Goal: Complete application form

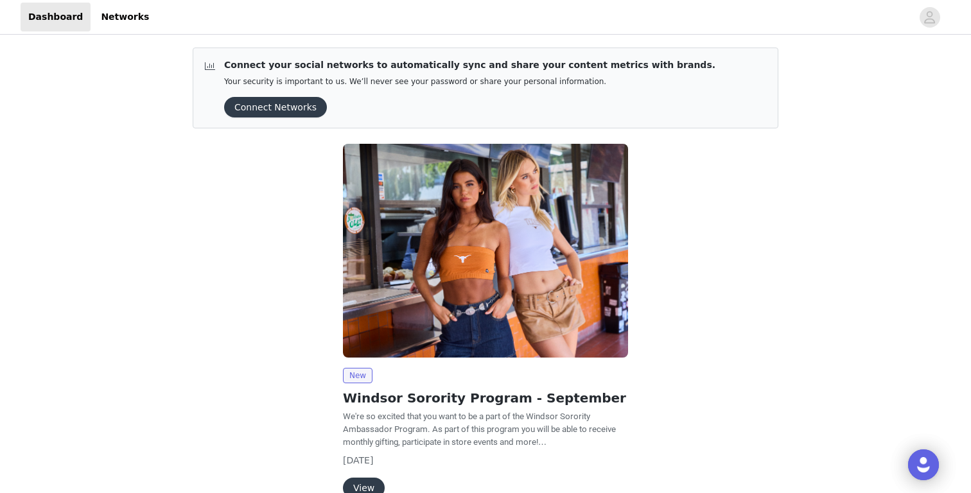
scroll to position [70, 0]
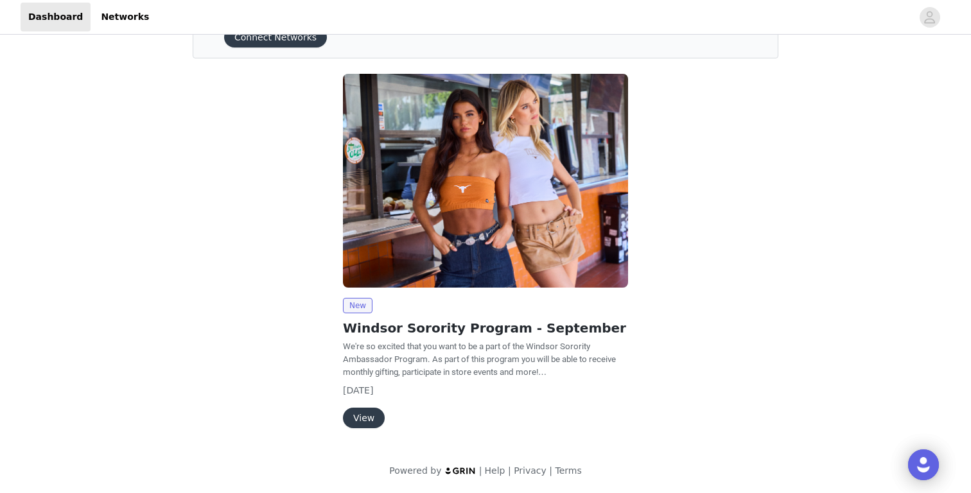
click at [368, 418] on button "View" at bounding box center [364, 418] width 42 height 21
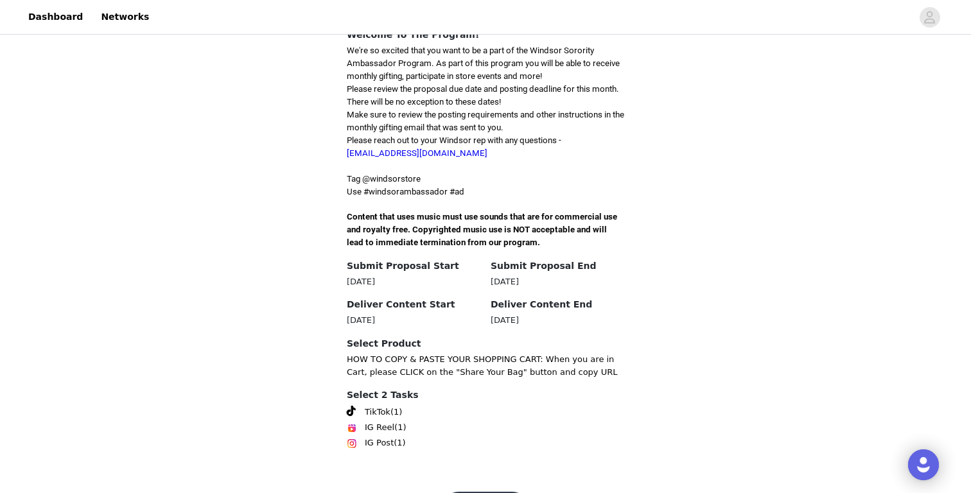
scroll to position [355, 0]
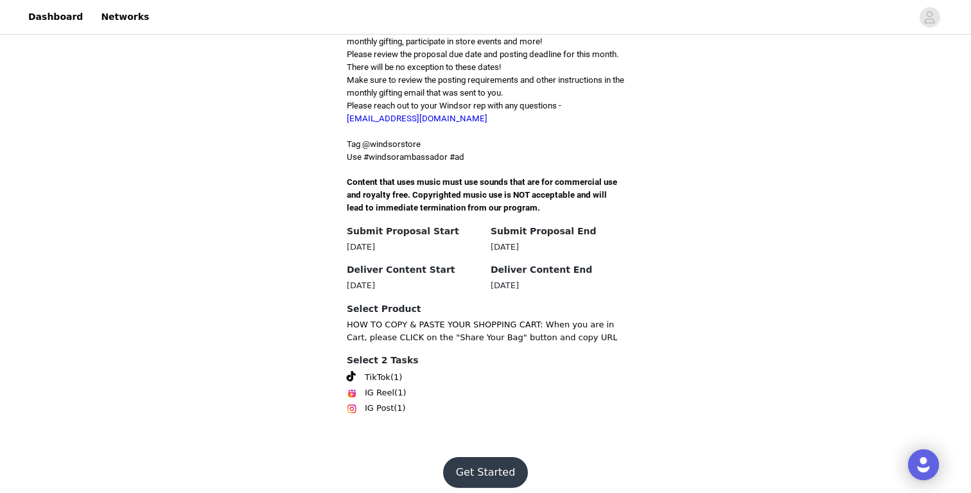
click at [389, 371] on span "TikTok" at bounding box center [378, 377] width 26 height 13
click at [397, 371] on span "(1)" at bounding box center [397, 377] width 12 height 13
click at [477, 466] on button "Get Started" at bounding box center [485, 472] width 85 height 31
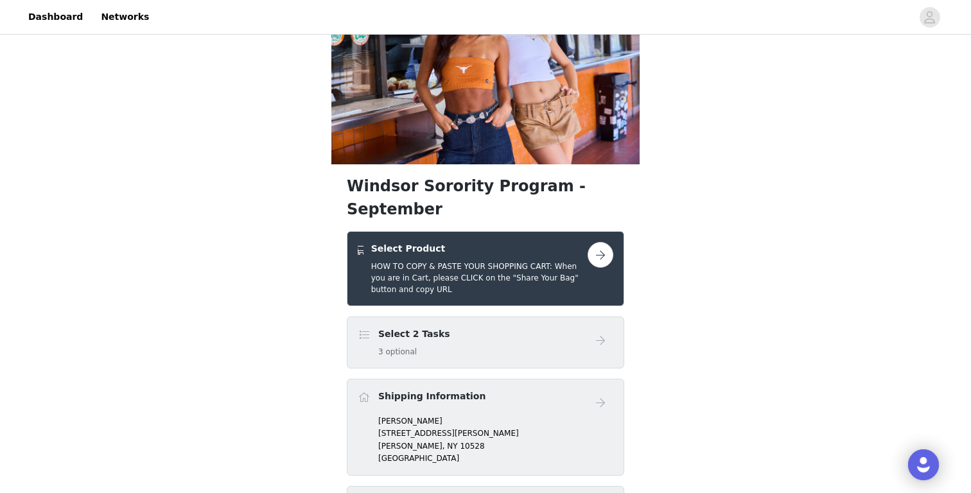
scroll to position [95, 0]
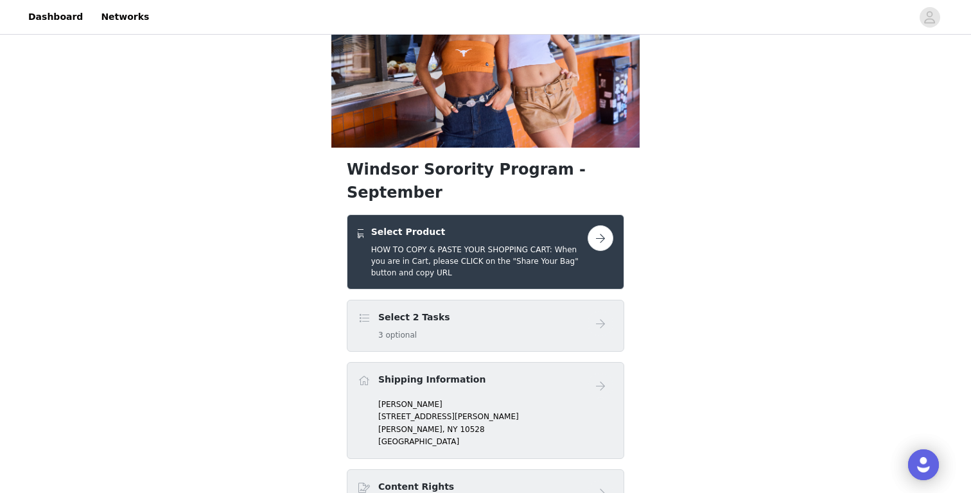
click at [463, 311] on div "Select 2 Tasks 3 optional" at bounding box center [473, 326] width 230 height 30
click at [363, 311] on span at bounding box center [364, 318] width 13 height 15
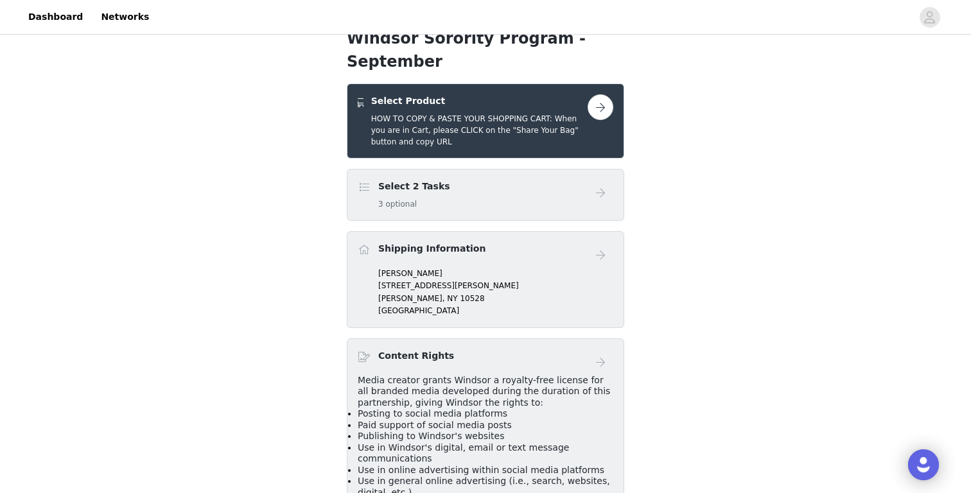
scroll to position [11, 0]
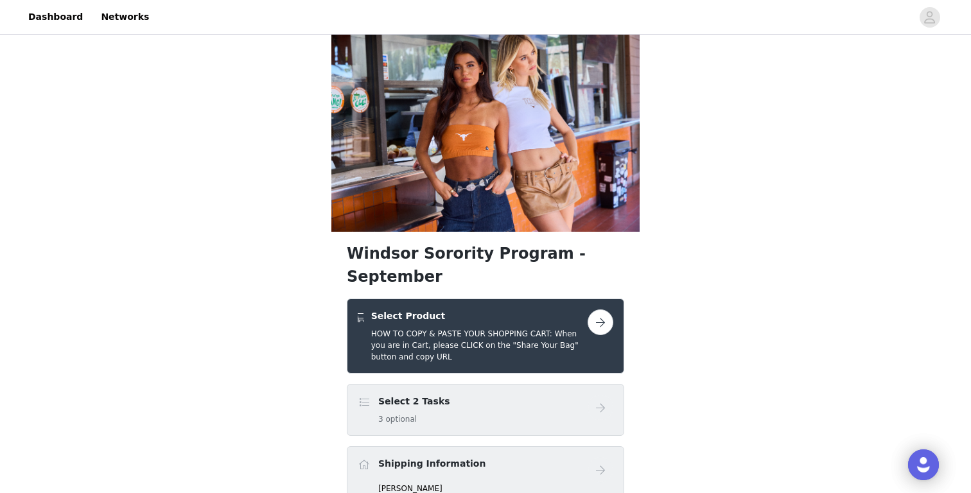
click at [592, 310] on button "button" at bounding box center [601, 323] width 26 height 26
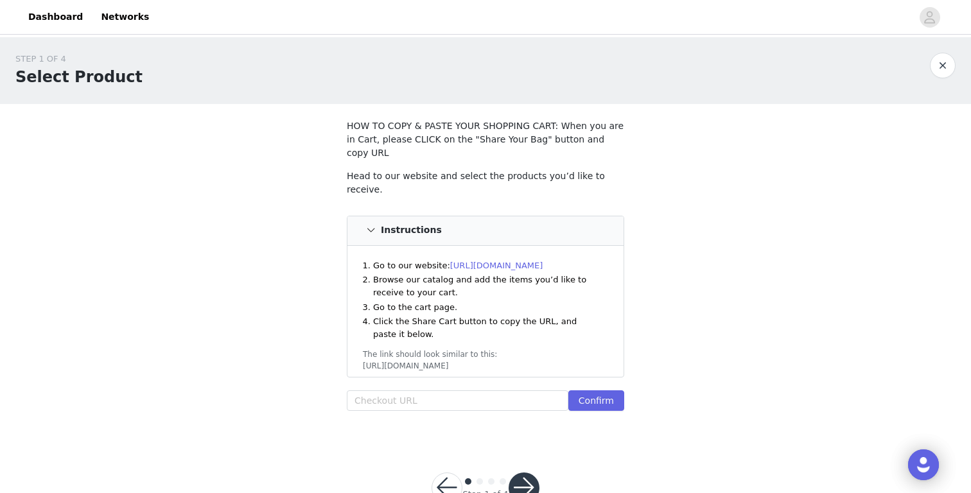
scroll to position [26, 0]
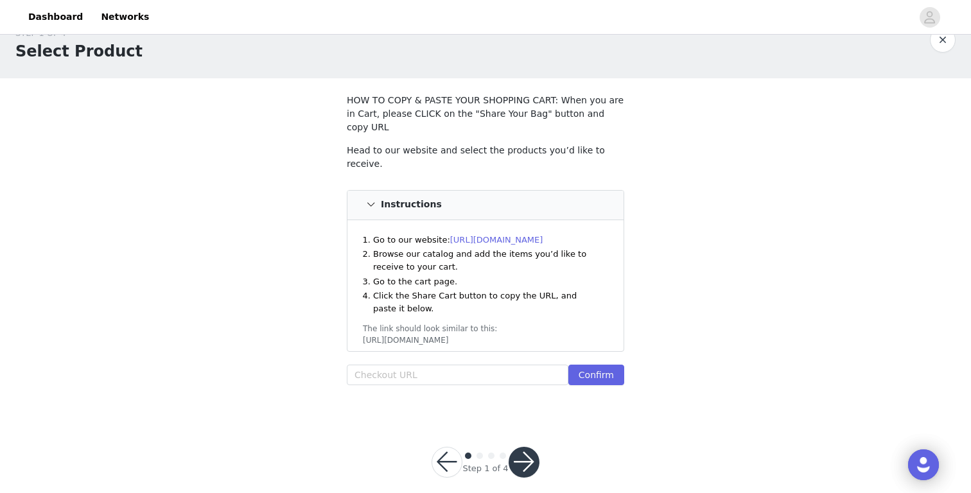
click at [526, 447] on button "button" at bounding box center [524, 462] width 31 height 31
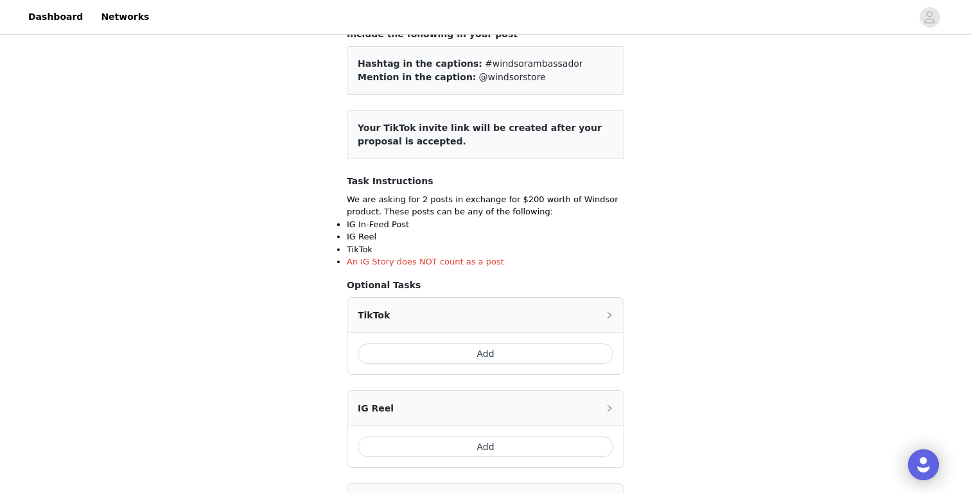
scroll to position [132, 0]
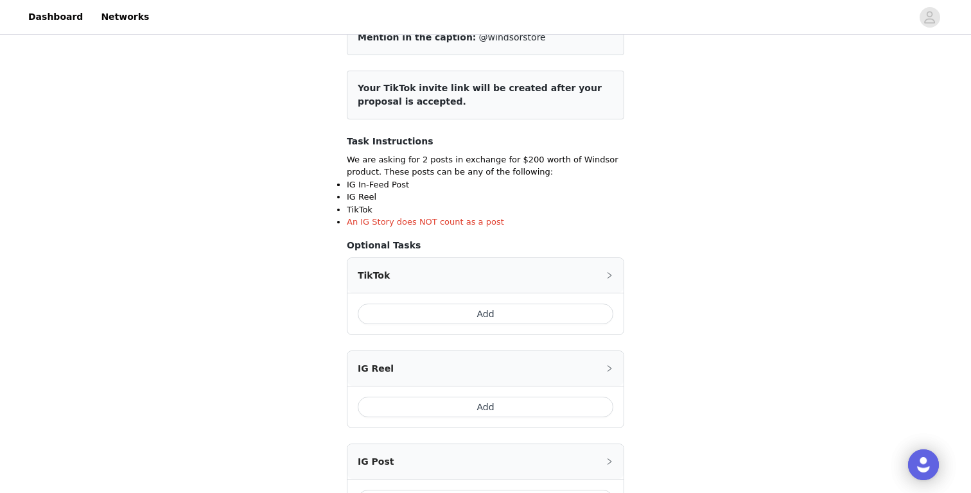
click at [496, 311] on button "Add" at bounding box center [486, 314] width 256 height 21
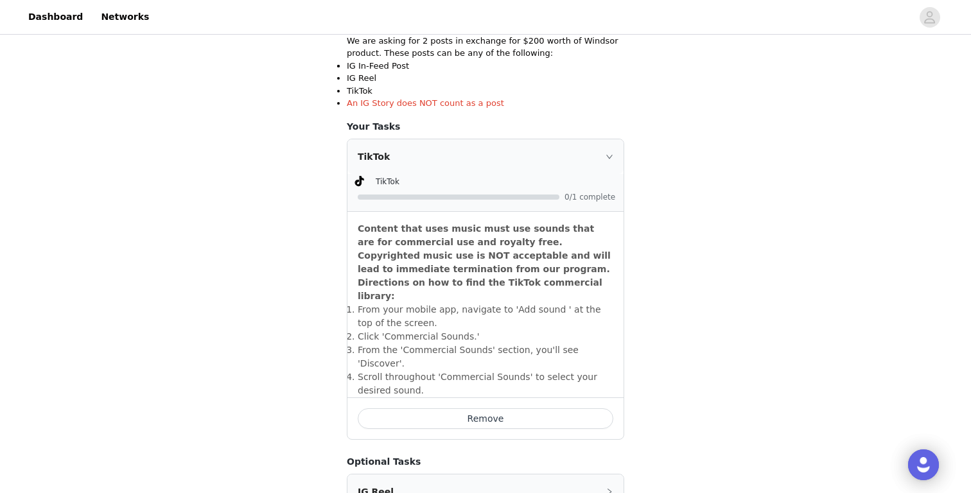
scroll to position [227, 0]
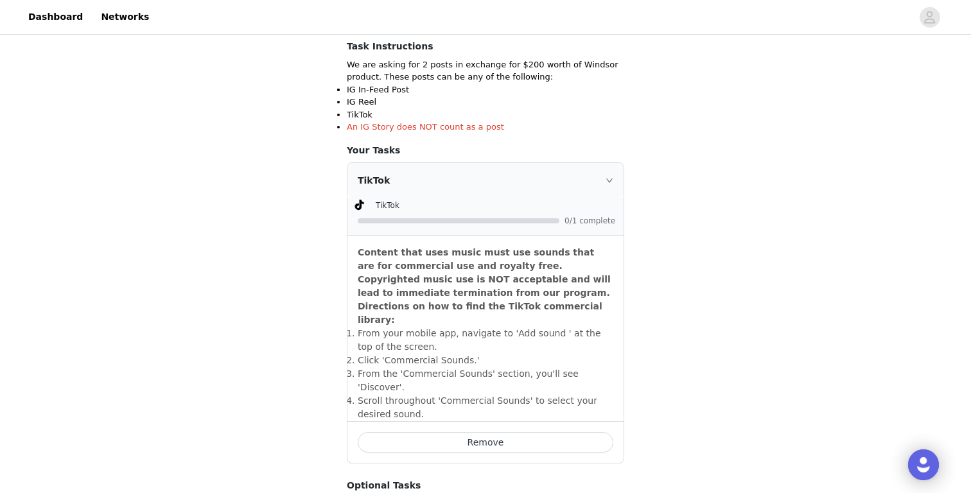
click at [608, 173] on div "TikTok" at bounding box center [486, 180] width 276 height 35
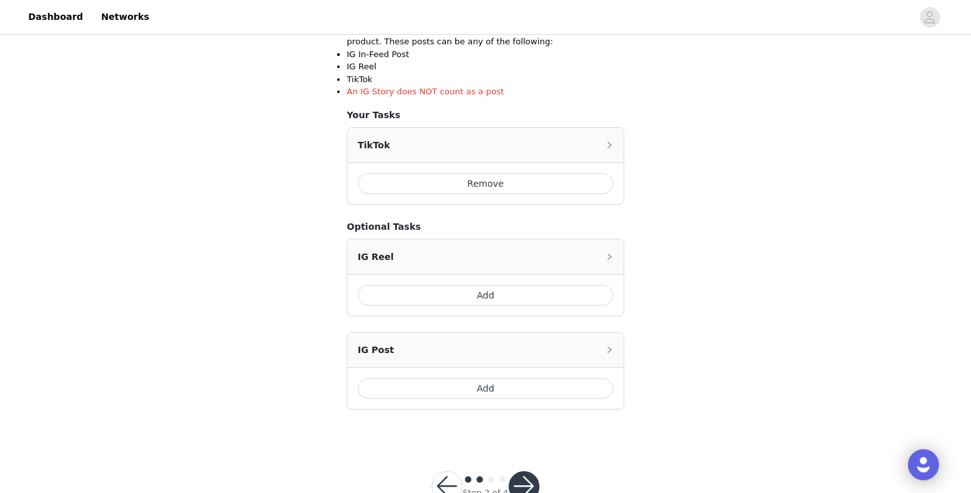
scroll to position [301, 0]
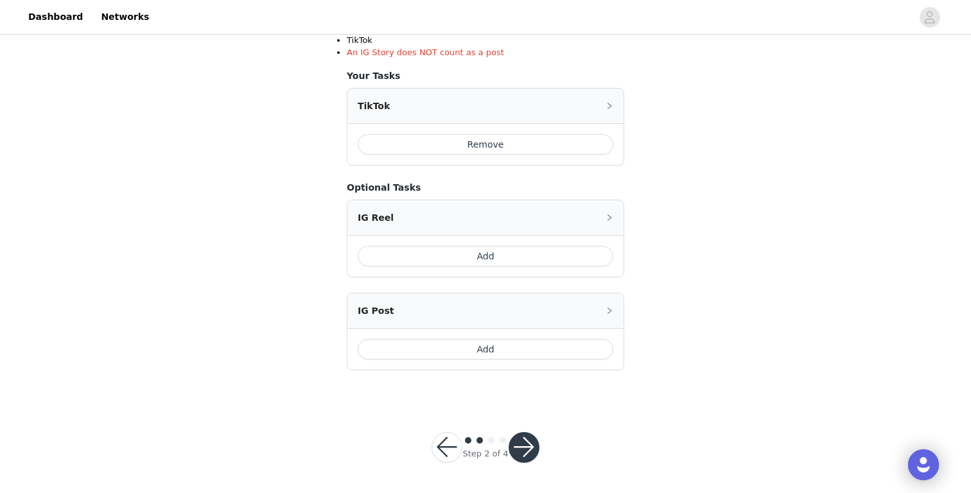
click at [533, 438] on button "button" at bounding box center [524, 447] width 31 height 31
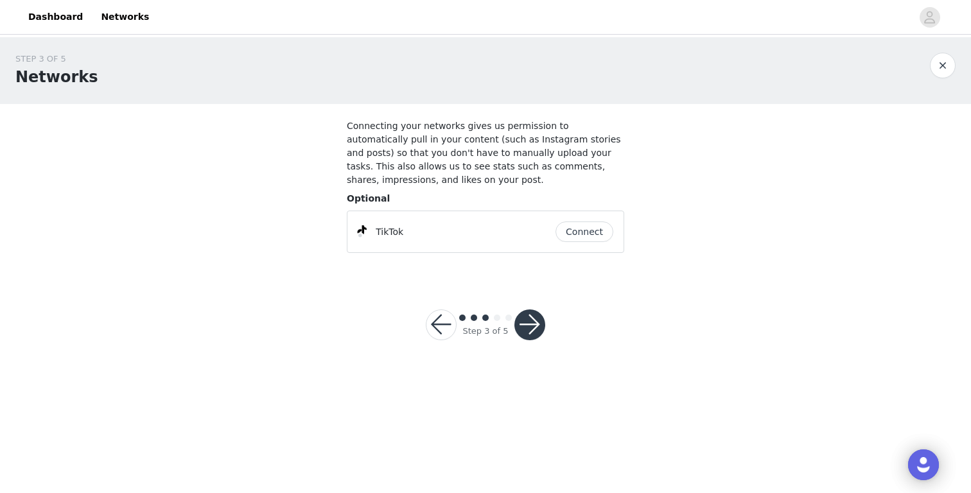
click at [521, 326] on button "button" at bounding box center [530, 325] width 31 height 31
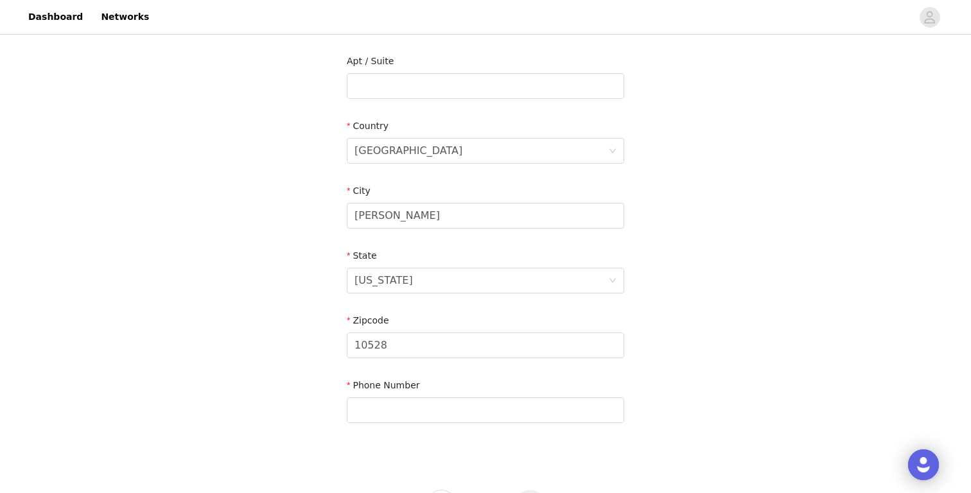
scroll to position [382, 0]
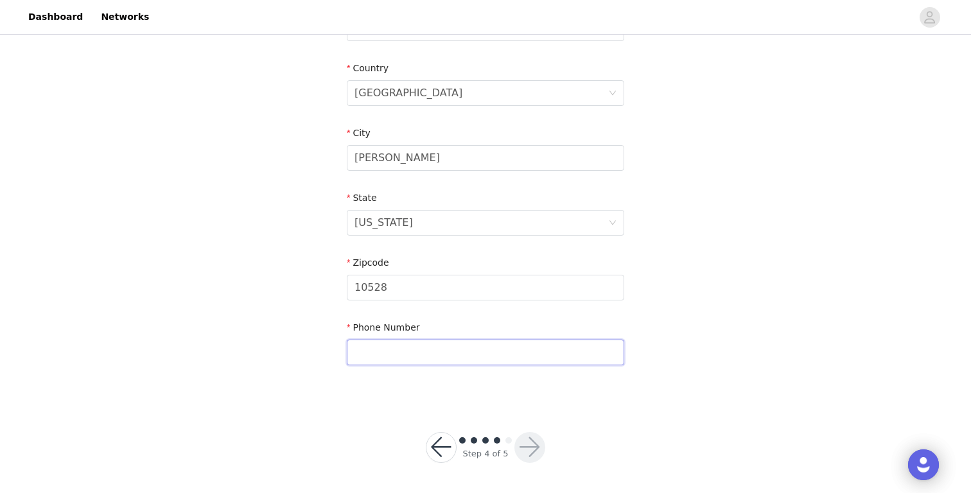
click at [518, 359] on input "text" at bounding box center [486, 353] width 278 height 26
type input "9145759815"
click at [527, 443] on button "button" at bounding box center [530, 447] width 31 height 31
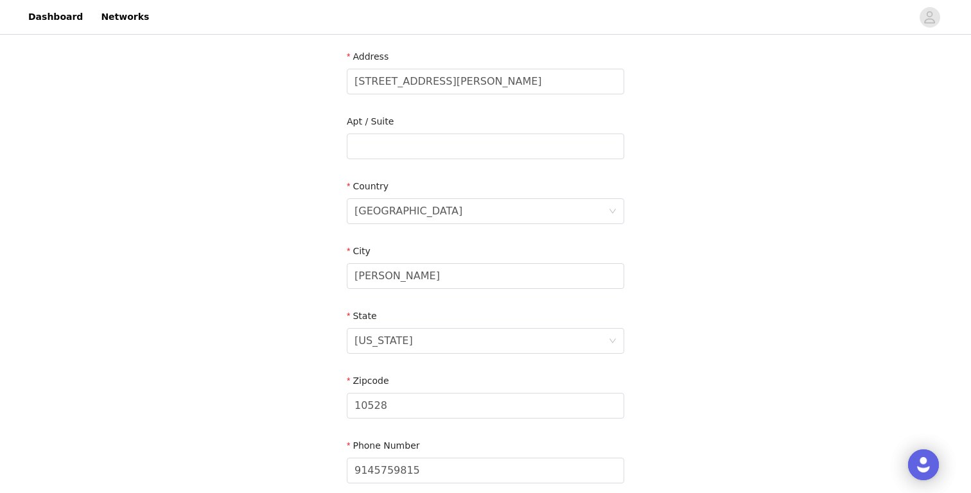
scroll to position [258, 0]
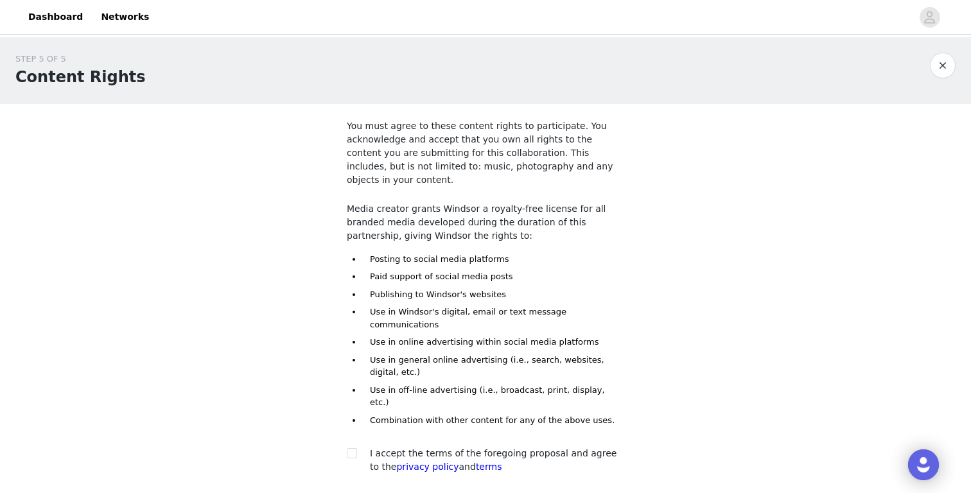
scroll to position [71, 0]
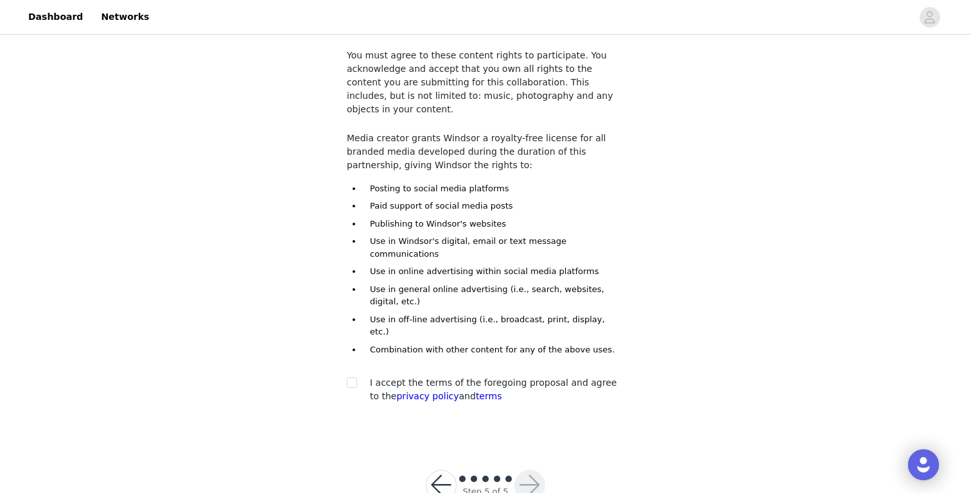
click at [450, 470] on button "button" at bounding box center [441, 485] width 31 height 31
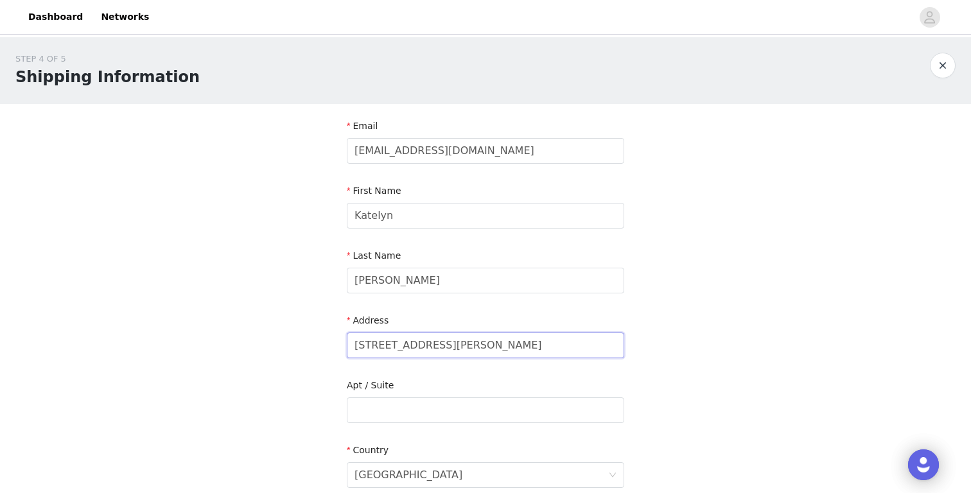
drag, startPoint x: 360, startPoint y: 346, endPoint x: 200, endPoint y: 344, distance: 160.0
click at [200, 344] on div "STEP 4 OF 5 Shipping Information Email [EMAIL_ADDRESS][DOMAIN_NAME] First Name …" at bounding box center [485, 410] width 971 height 747
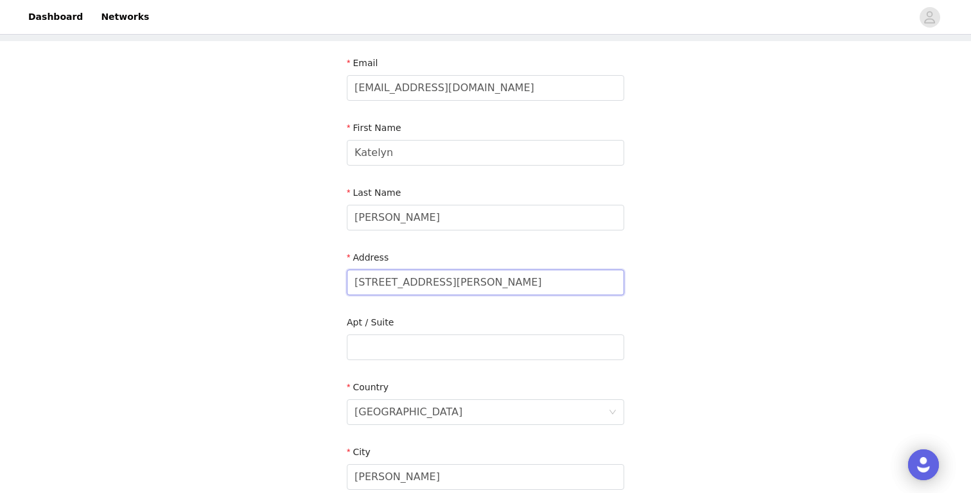
scroll to position [80, 0]
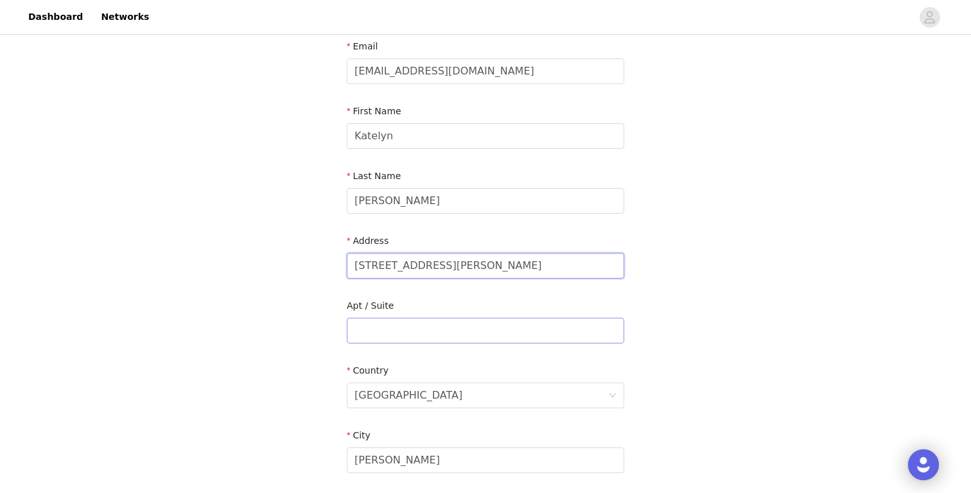
type input "[STREET_ADDRESS][PERSON_NAME]"
click at [382, 328] on input "text" at bounding box center [486, 331] width 278 height 26
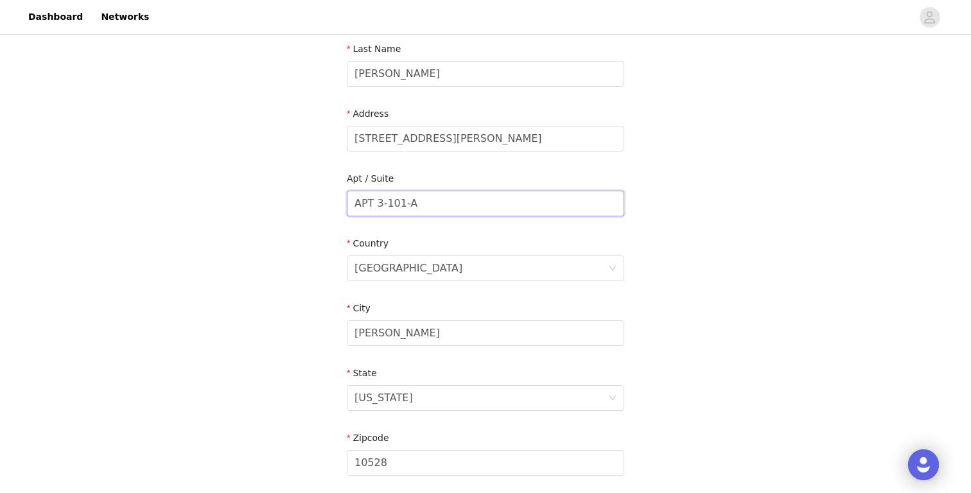
scroll to position [213, 0]
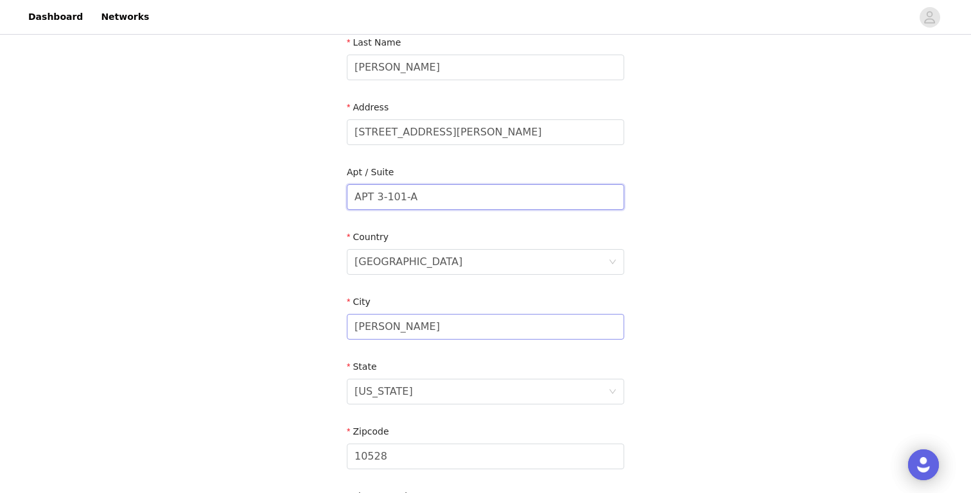
type input "APT 3-101-A"
drag, startPoint x: 423, startPoint y: 324, endPoint x: 217, endPoint y: 324, distance: 206.9
click at [217, 324] on div "STEP 4 OF 5 Shipping Information Email [EMAIL_ADDRESS][DOMAIN_NAME] First Name …" at bounding box center [485, 197] width 971 height 747
type input "Clemson"
drag, startPoint x: 404, startPoint y: 387, endPoint x: 356, endPoint y: 386, distance: 48.2
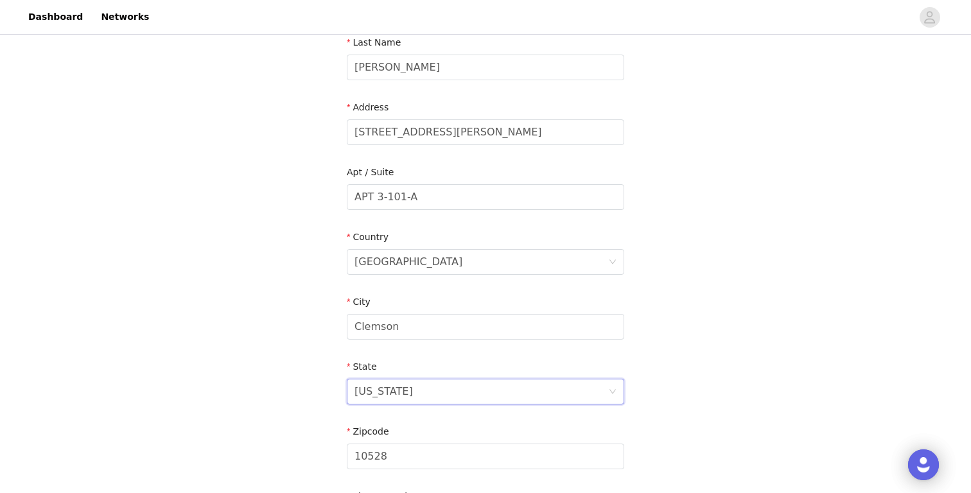
click at [356, 386] on div "[US_STATE]" at bounding box center [482, 392] width 254 height 24
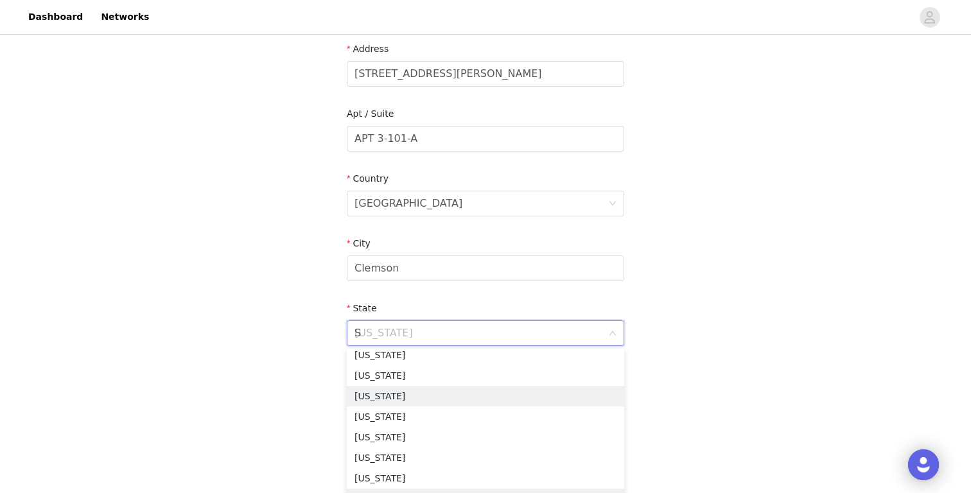
scroll to position [3, 0]
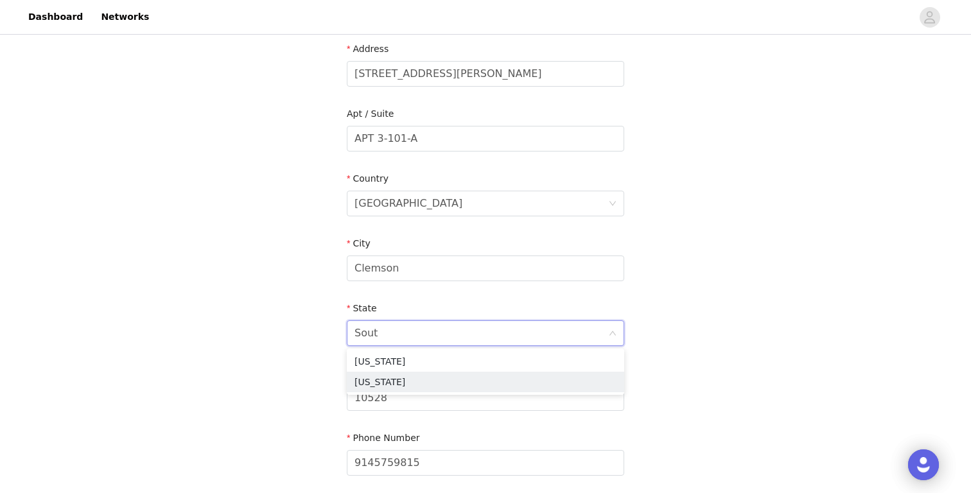
type input "South"
click at [404, 362] on li "[US_STATE]" at bounding box center [486, 361] width 278 height 21
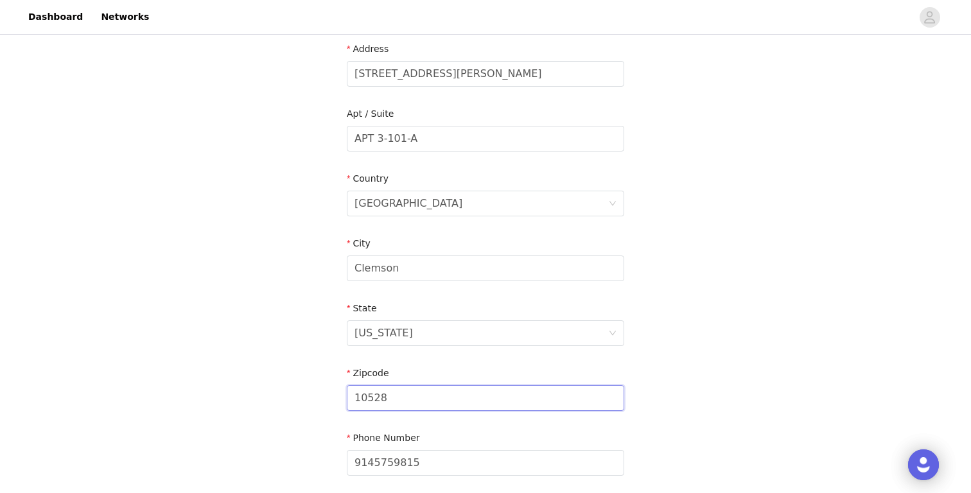
drag, startPoint x: 391, startPoint y: 393, endPoint x: 238, endPoint y: 393, distance: 153.6
click at [238, 393] on div "STEP 4 OF 5 Shipping Information Email [EMAIL_ADDRESS][DOMAIN_NAME] First Name …" at bounding box center [485, 138] width 971 height 747
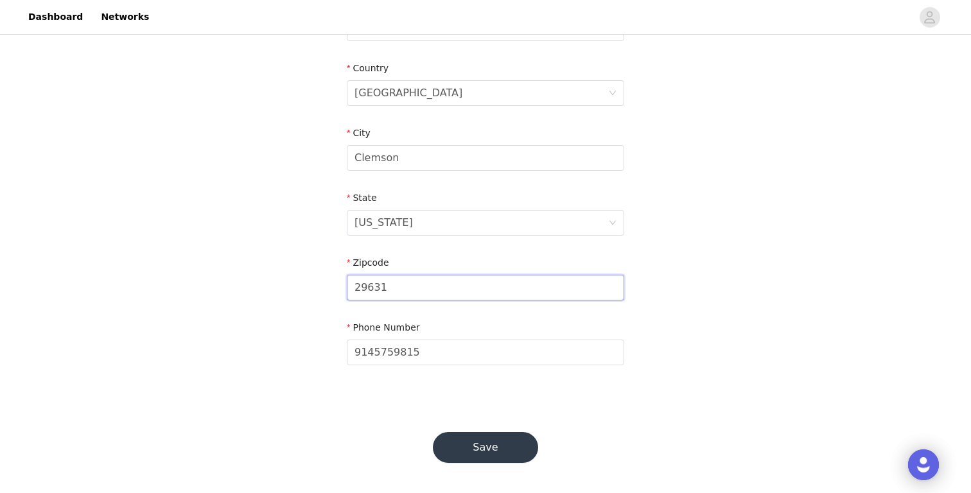
type input "29631"
click at [518, 441] on button "Save" at bounding box center [485, 447] width 105 height 31
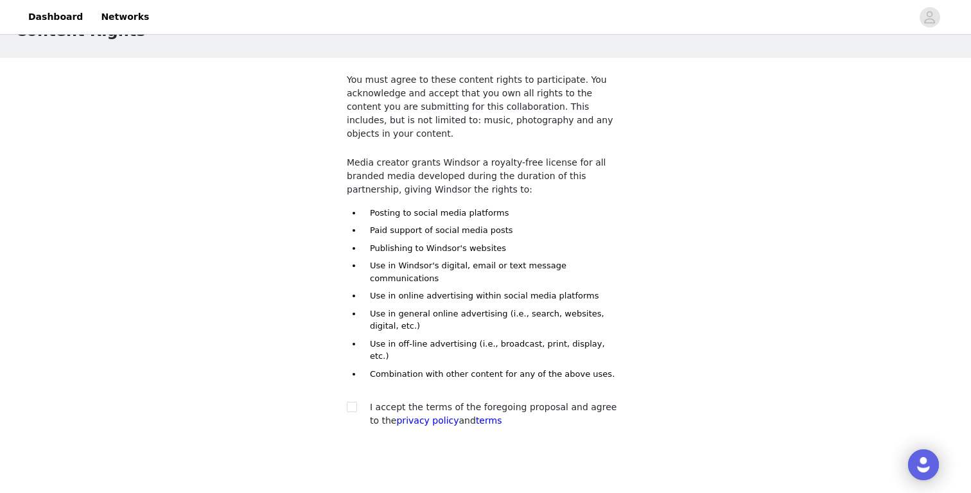
scroll to position [71, 0]
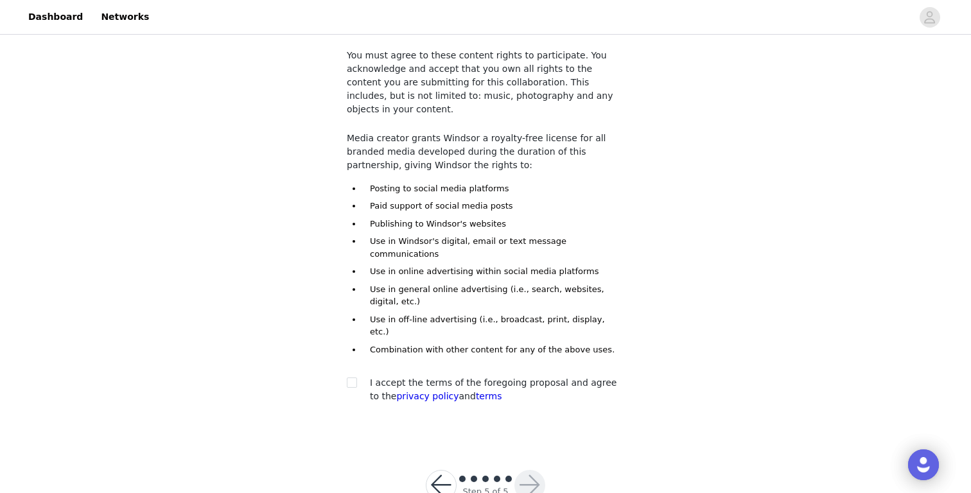
click at [360, 377] on div at bounding box center [356, 383] width 18 height 13
click at [356, 378] on span at bounding box center [352, 383] width 10 height 10
click at [356, 378] on input "checkbox" at bounding box center [351, 382] width 9 height 9
checkbox input "true"
click at [523, 470] on button "button" at bounding box center [530, 485] width 31 height 31
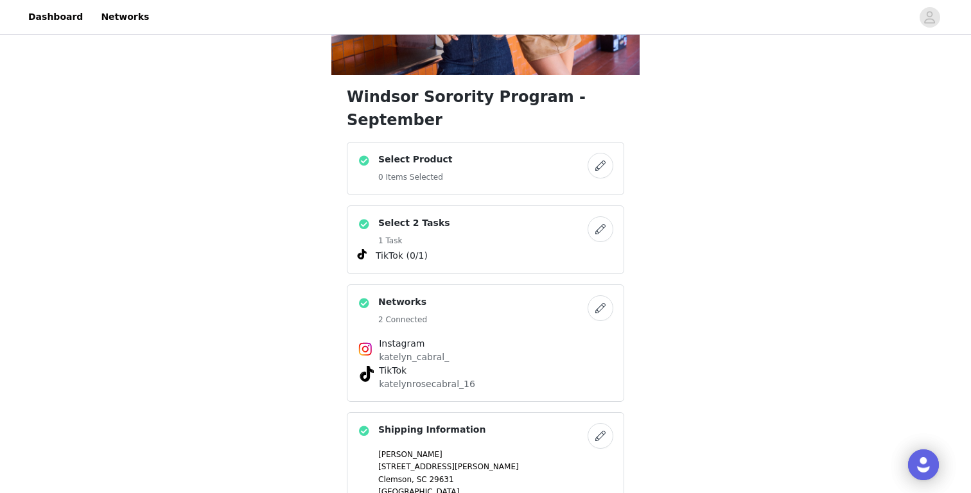
scroll to position [170, 0]
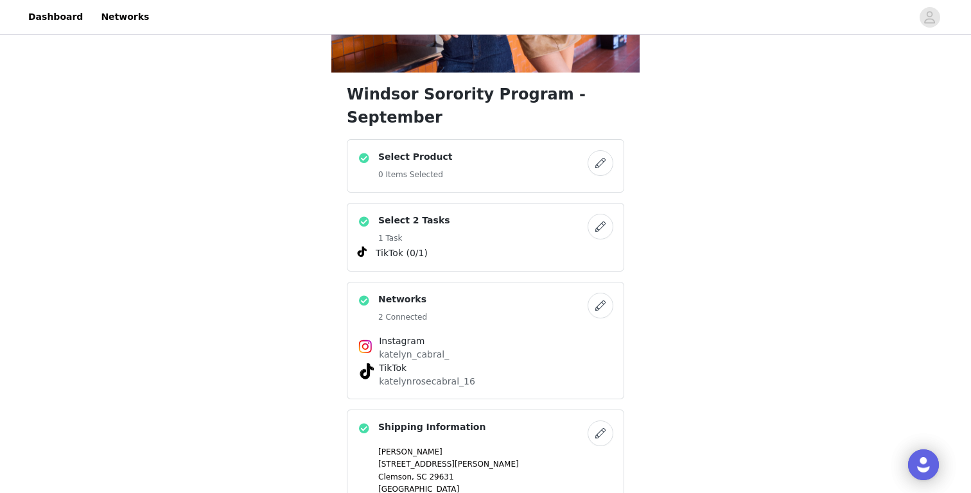
click at [594, 214] on button "button" at bounding box center [601, 227] width 26 height 26
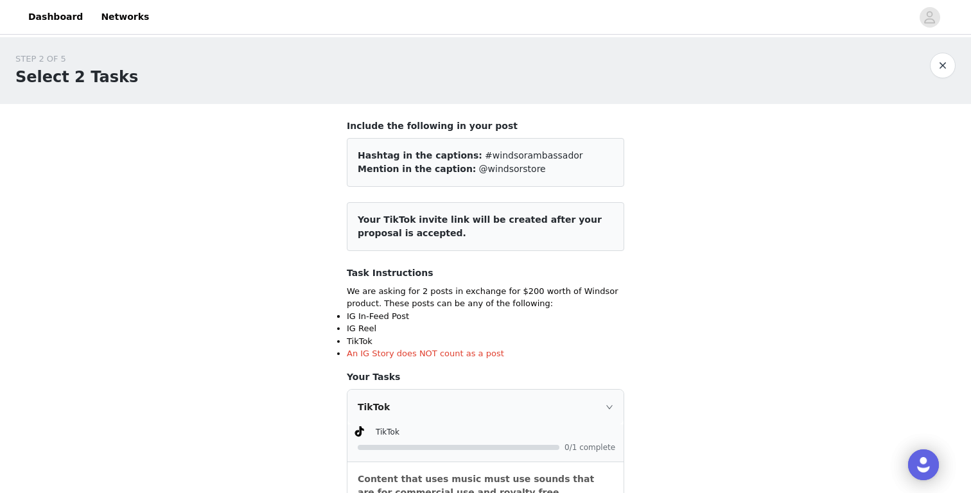
click at [940, 64] on button "button" at bounding box center [943, 66] width 26 height 26
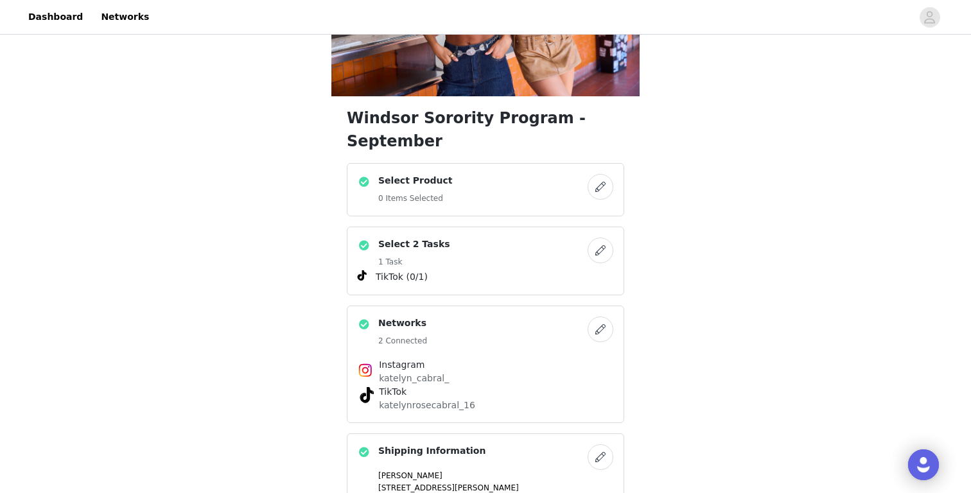
scroll to position [94, 0]
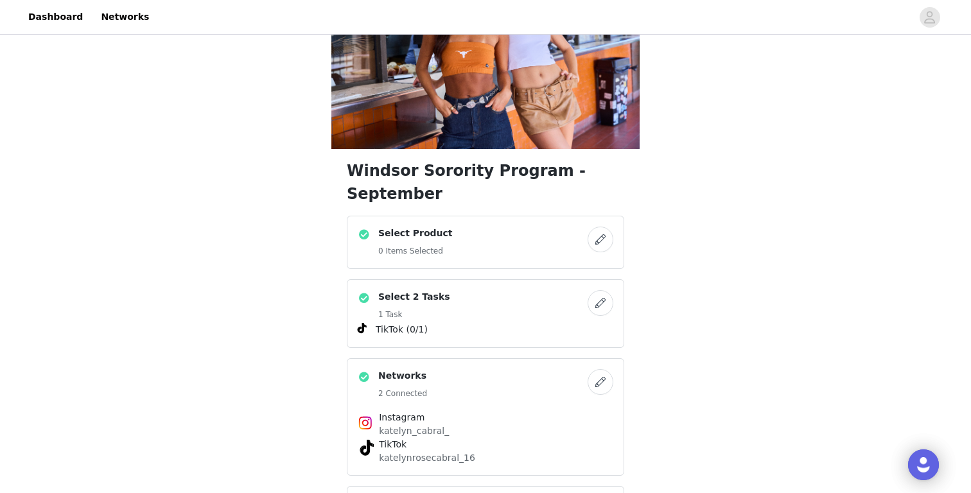
click at [606, 227] on button "button" at bounding box center [601, 240] width 26 height 26
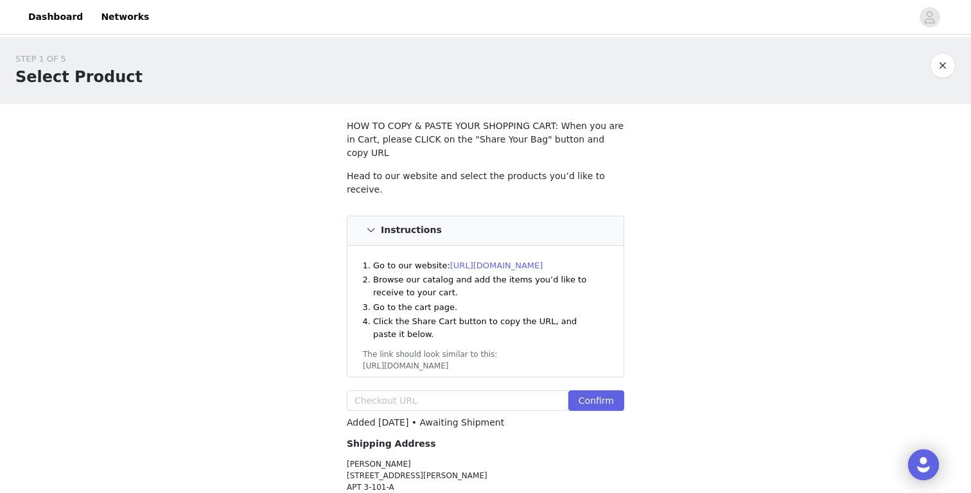
click at [531, 261] on link "[URL][DOMAIN_NAME]" at bounding box center [496, 266] width 93 height 10
